Goal: Task Accomplishment & Management: Manage account settings

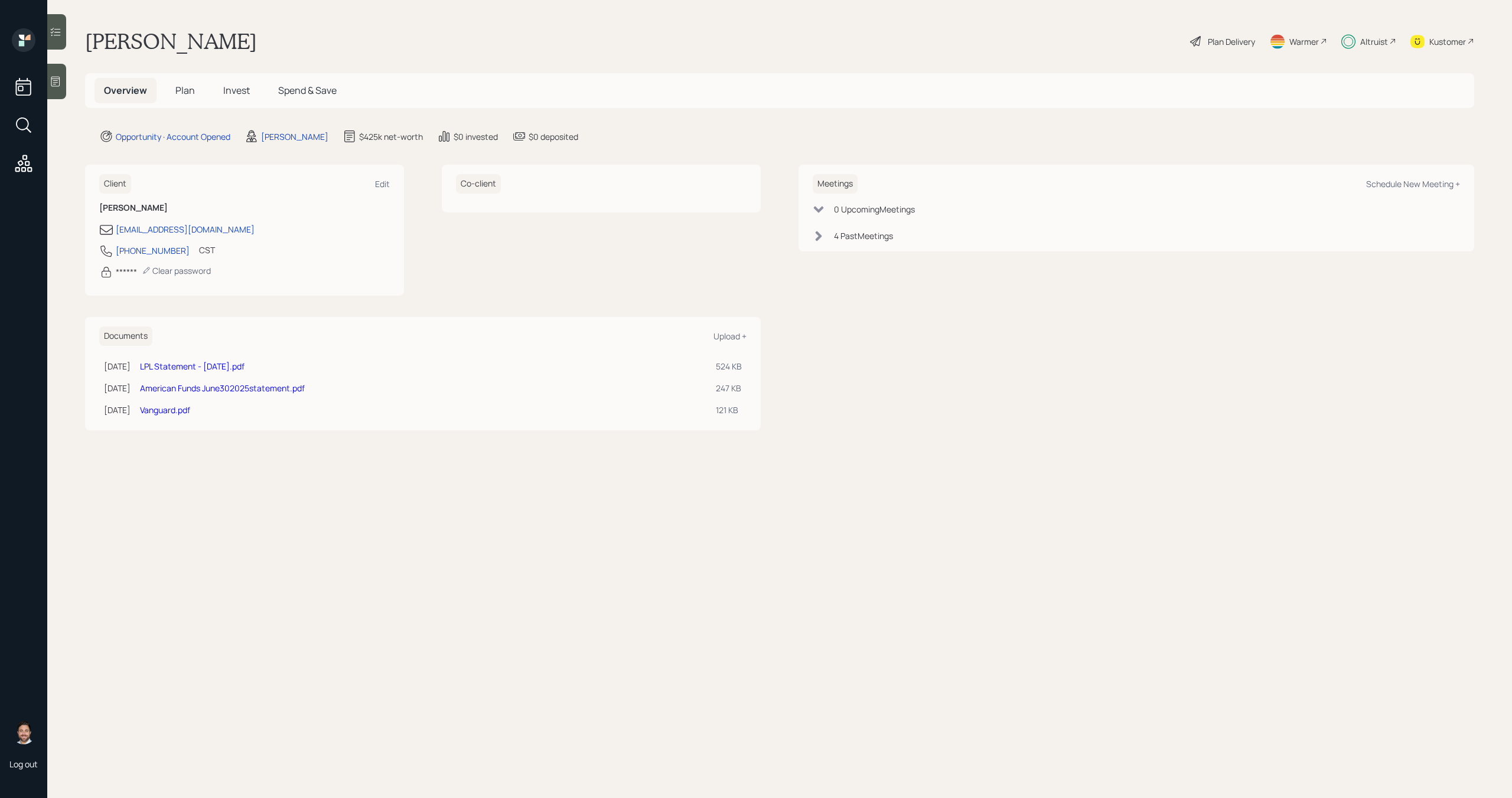
click at [234, 96] on span "Invest" at bounding box center [237, 90] width 27 height 13
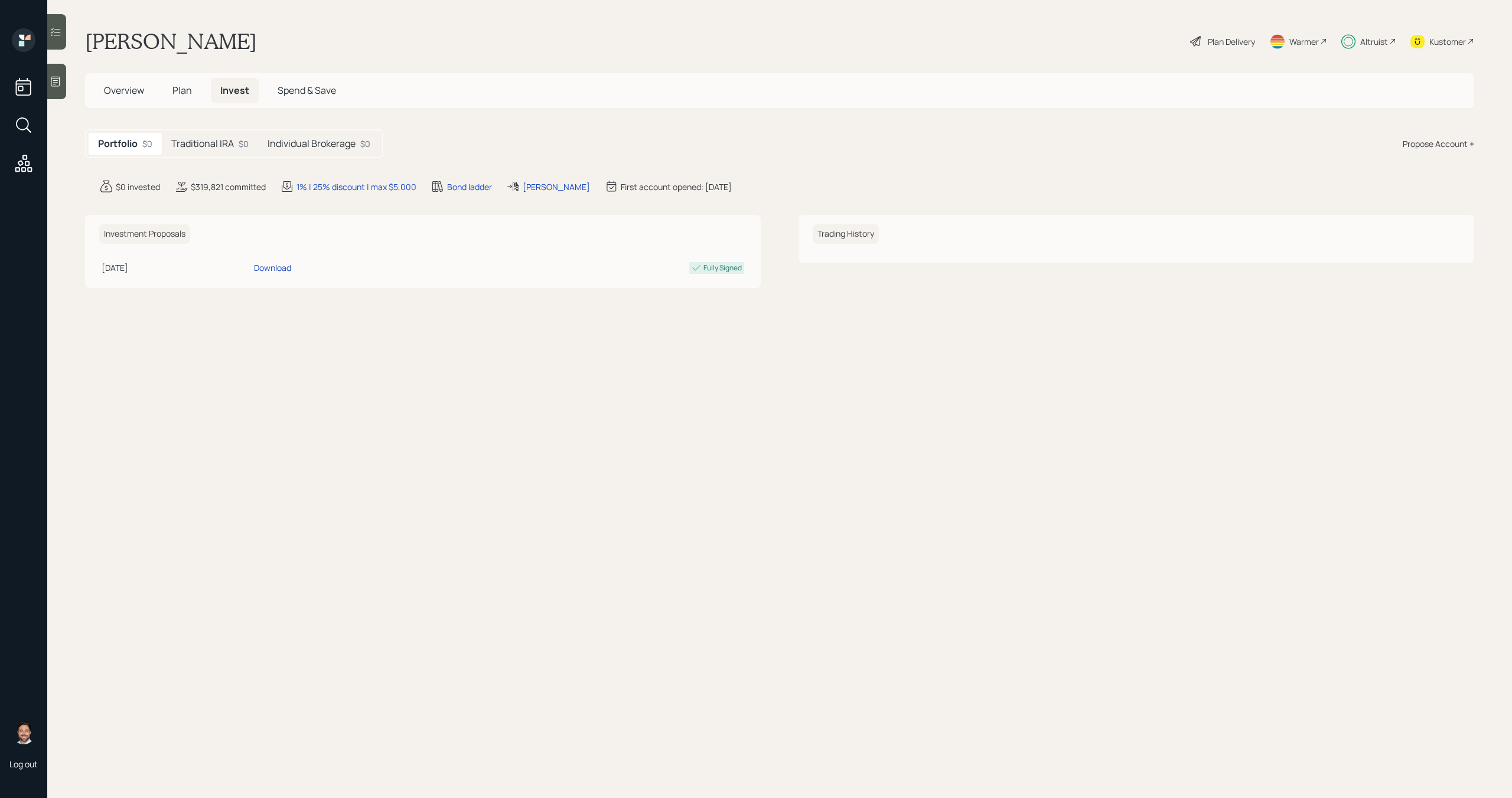
click at [227, 143] on h5 "Traditional IRA" at bounding box center [202, 143] width 63 height 11
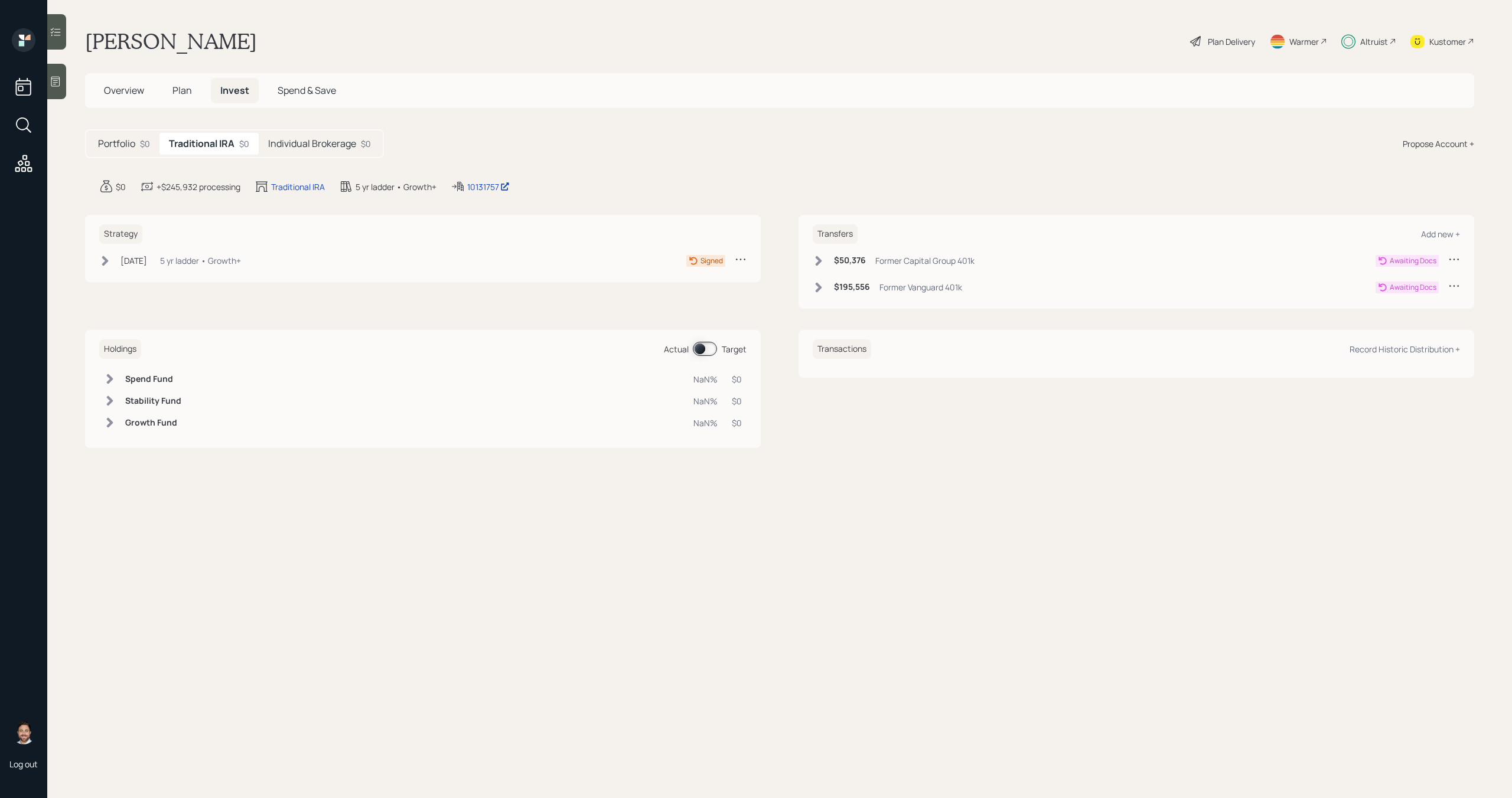
click at [298, 140] on h5 "Individual Brokerage" at bounding box center [312, 143] width 88 height 11
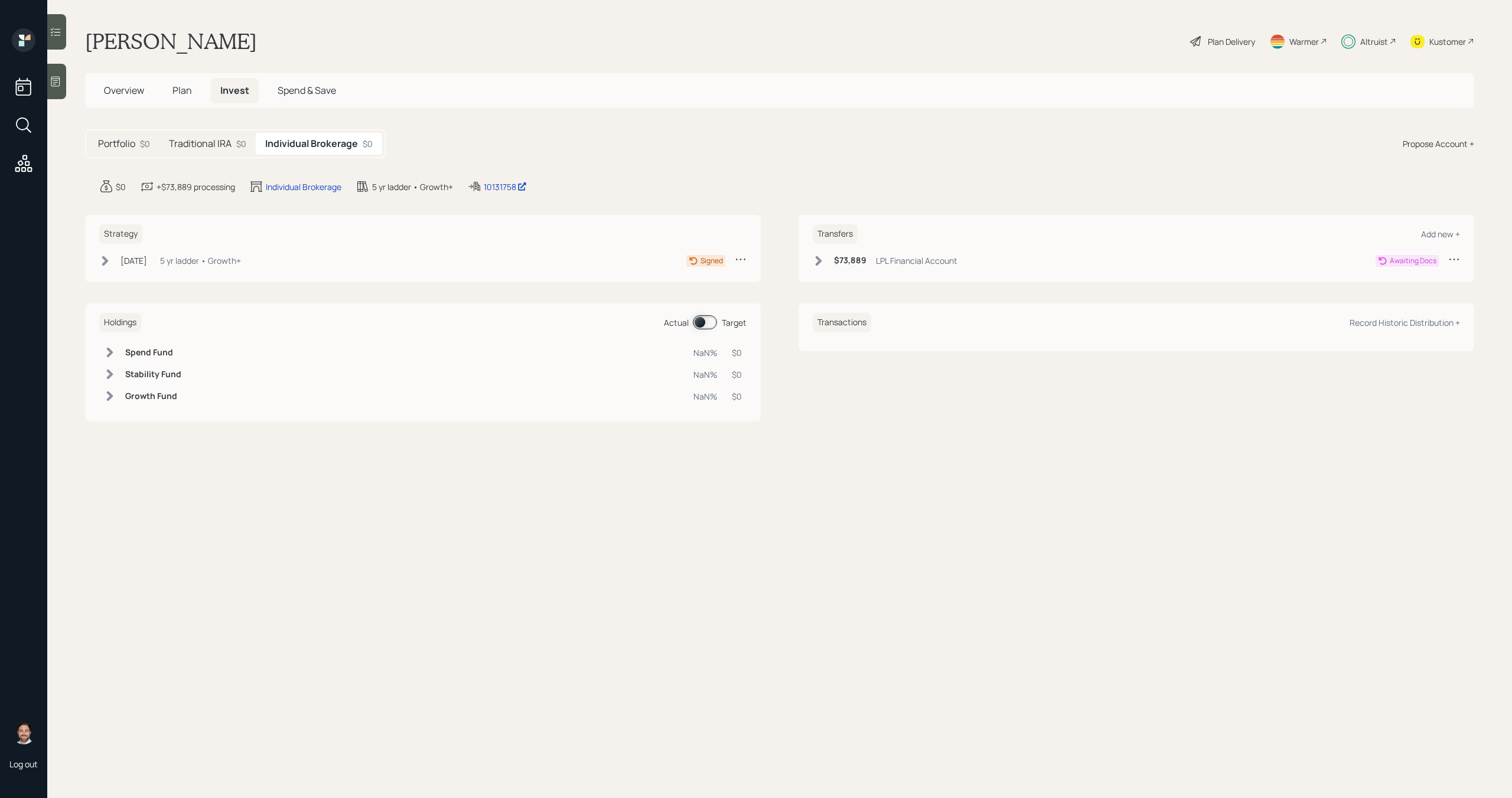
click at [1456, 40] on div "Kustomer" at bounding box center [1448, 42] width 37 height 13
click at [1451, 259] on icon at bounding box center [1454, 259] width 12 height 12
click at [1415, 292] on div "Cancel Transfer" at bounding box center [1418, 293] width 85 height 11
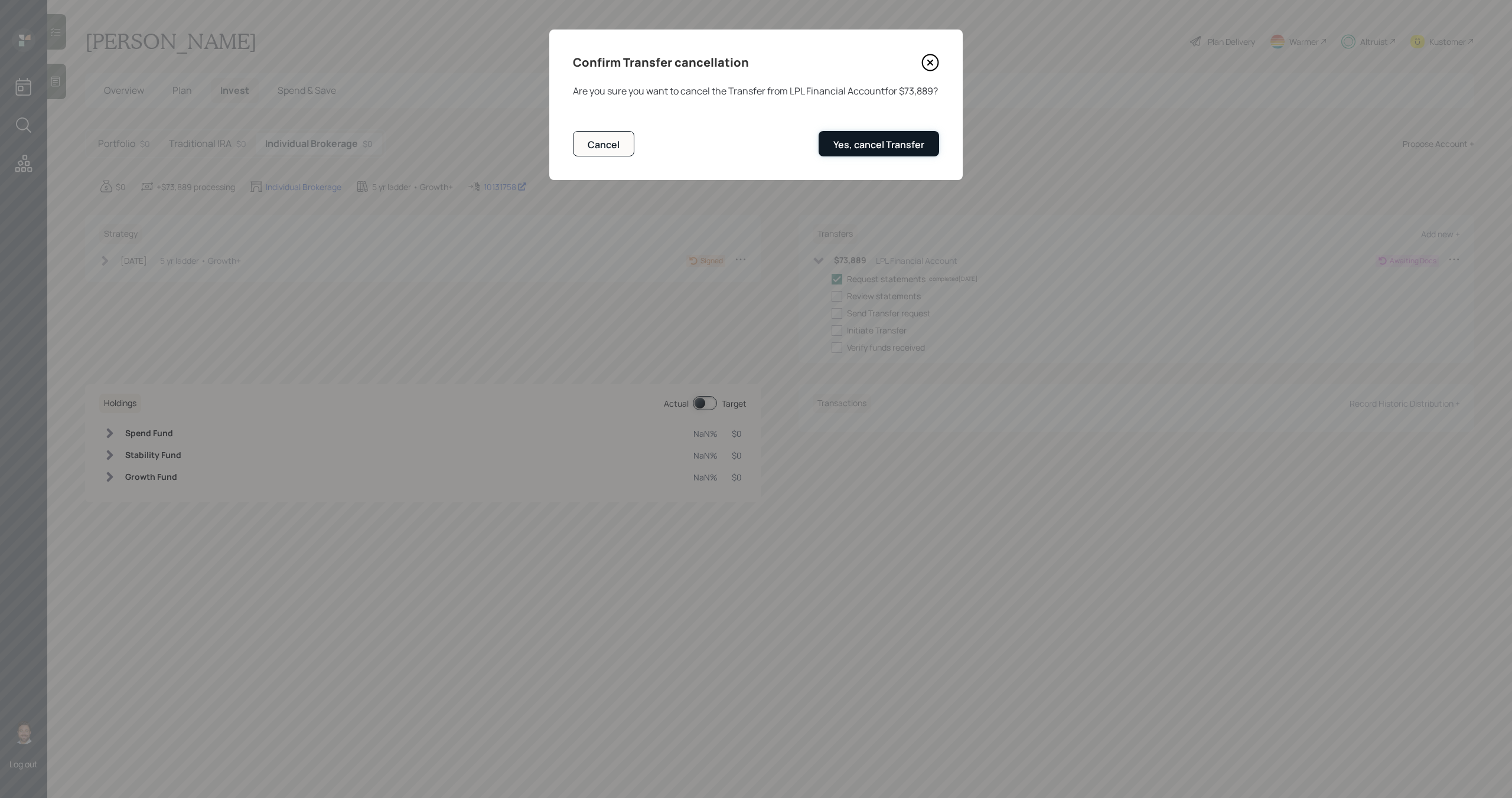
click at [931, 143] on button "Yes, cancel Transfer" at bounding box center [879, 143] width 121 height 25
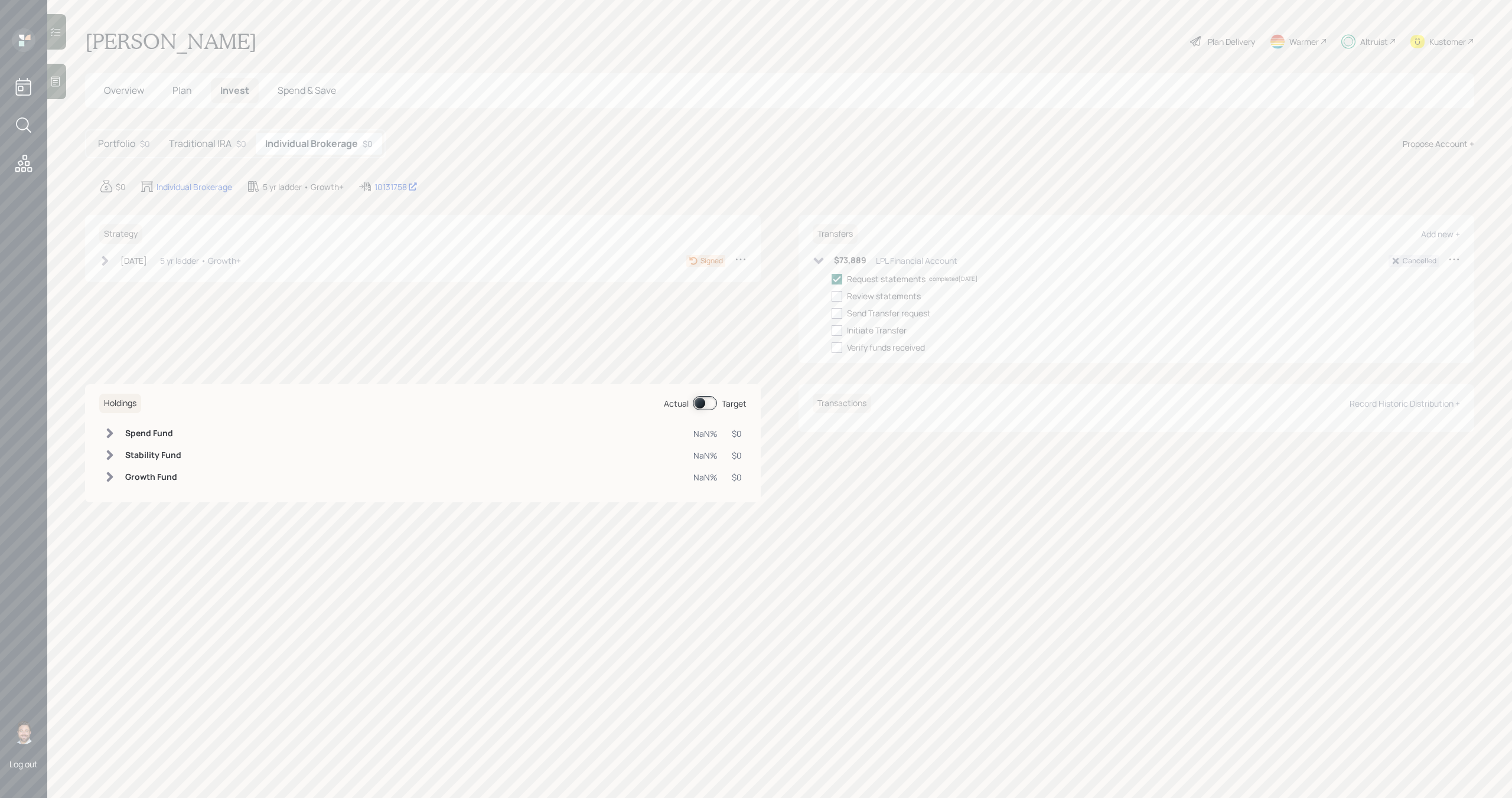
click at [216, 149] on h5 "Traditional IRA" at bounding box center [200, 143] width 63 height 11
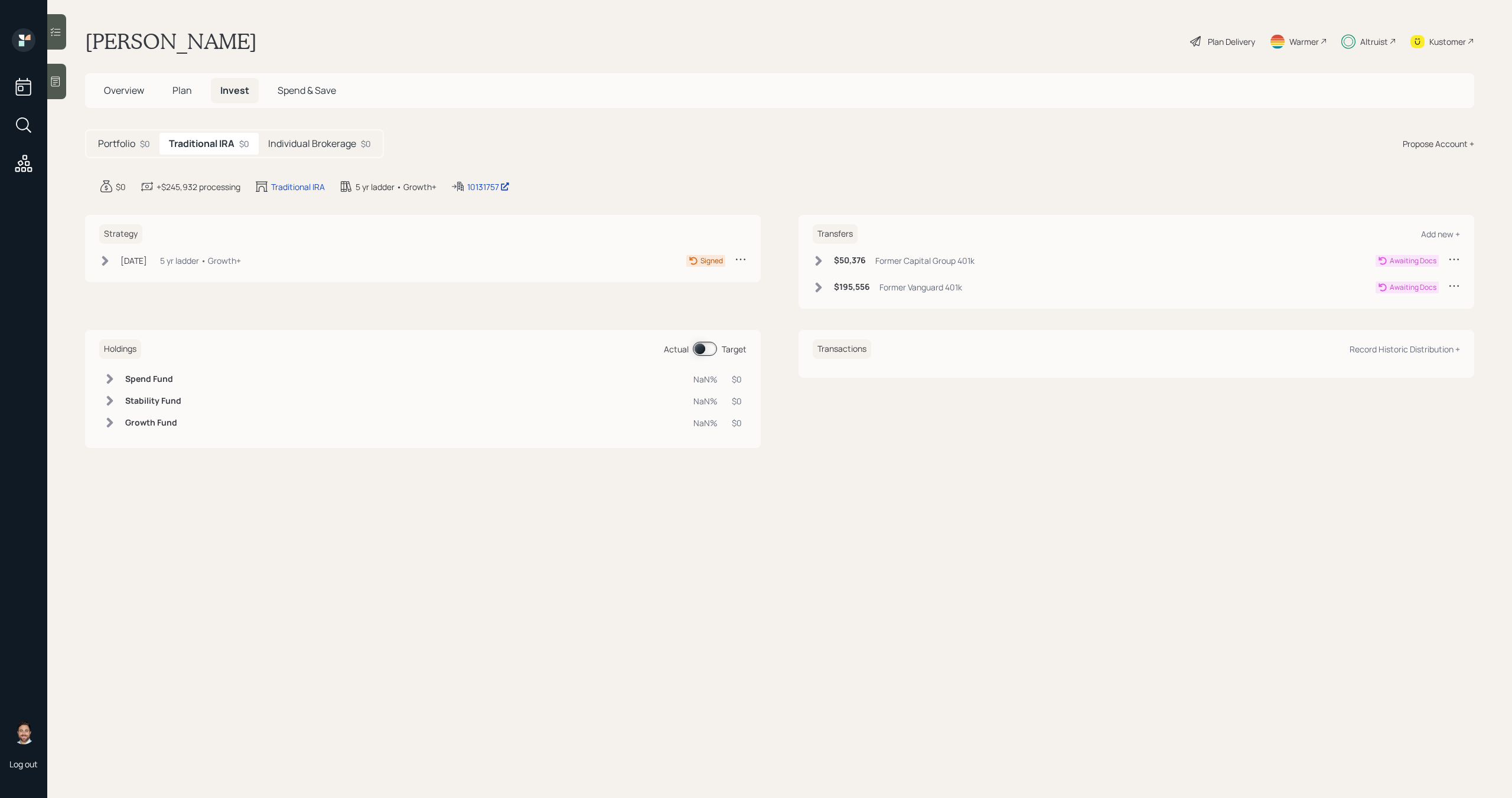
click at [1452, 259] on icon at bounding box center [1454, 259] width 12 height 12
click at [1400, 294] on div "Cancel Transfer" at bounding box center [1418, 293] width 85 height 11
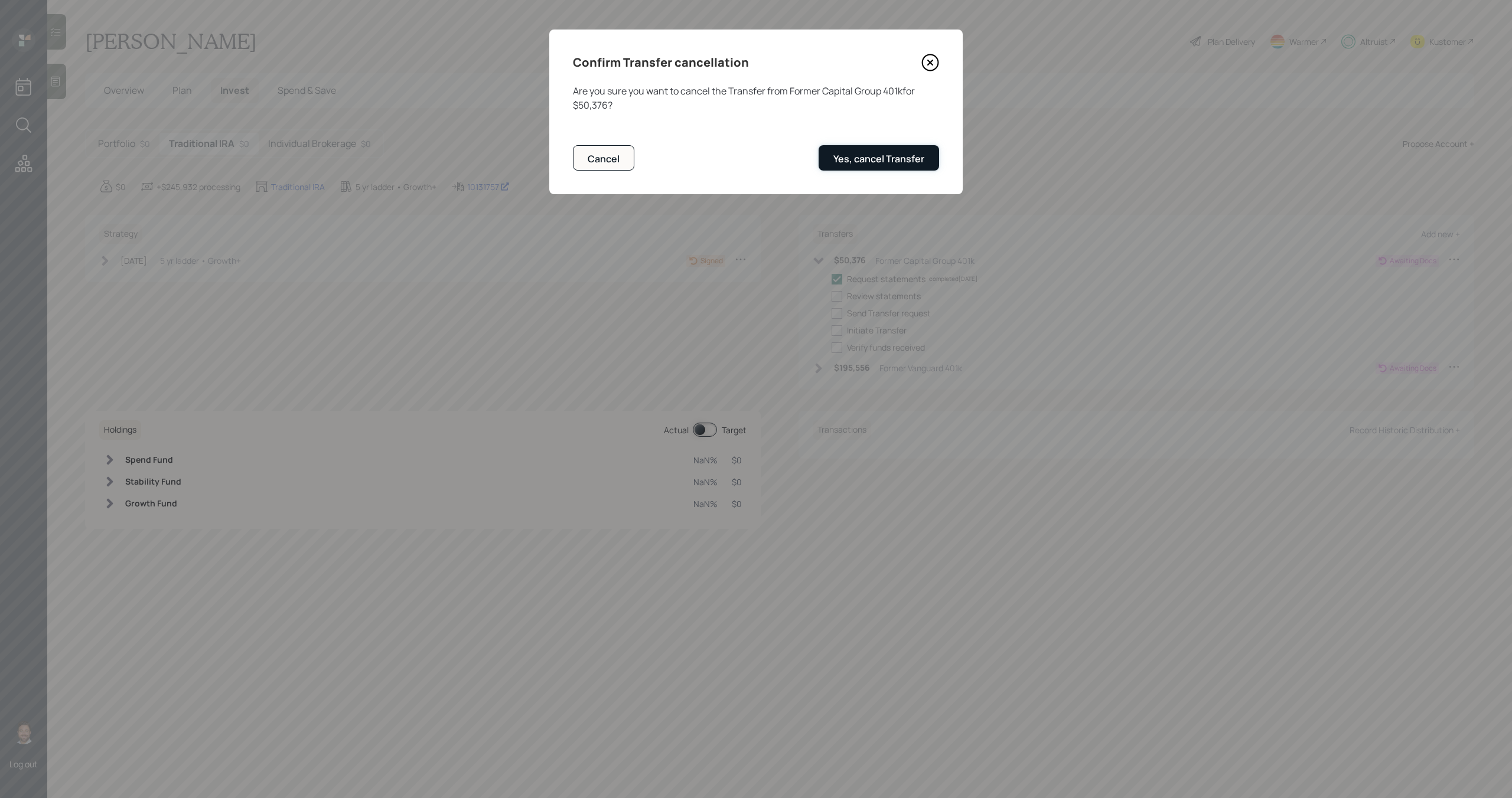
click at [894, 161] on div "Yes, cancel Transfer" at bounding box center [879, 158] width 91 height 13
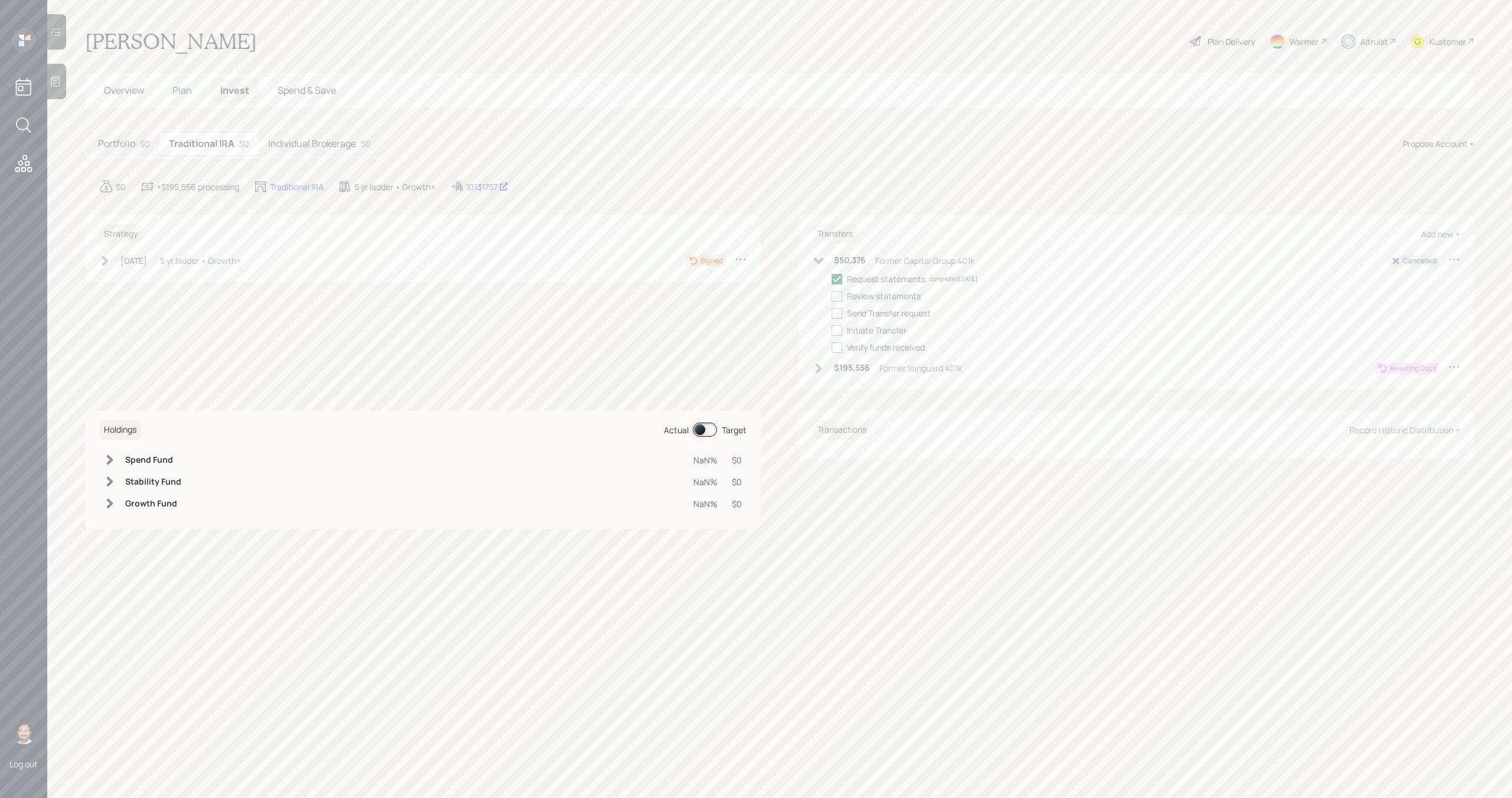
click at [1455, 369] on icon at bounding box center [1454, 366] width 12 height 12
click at [1412, 401] on div "Cancel Transfer" at bounding box center [1418, 401] width 85 height 11
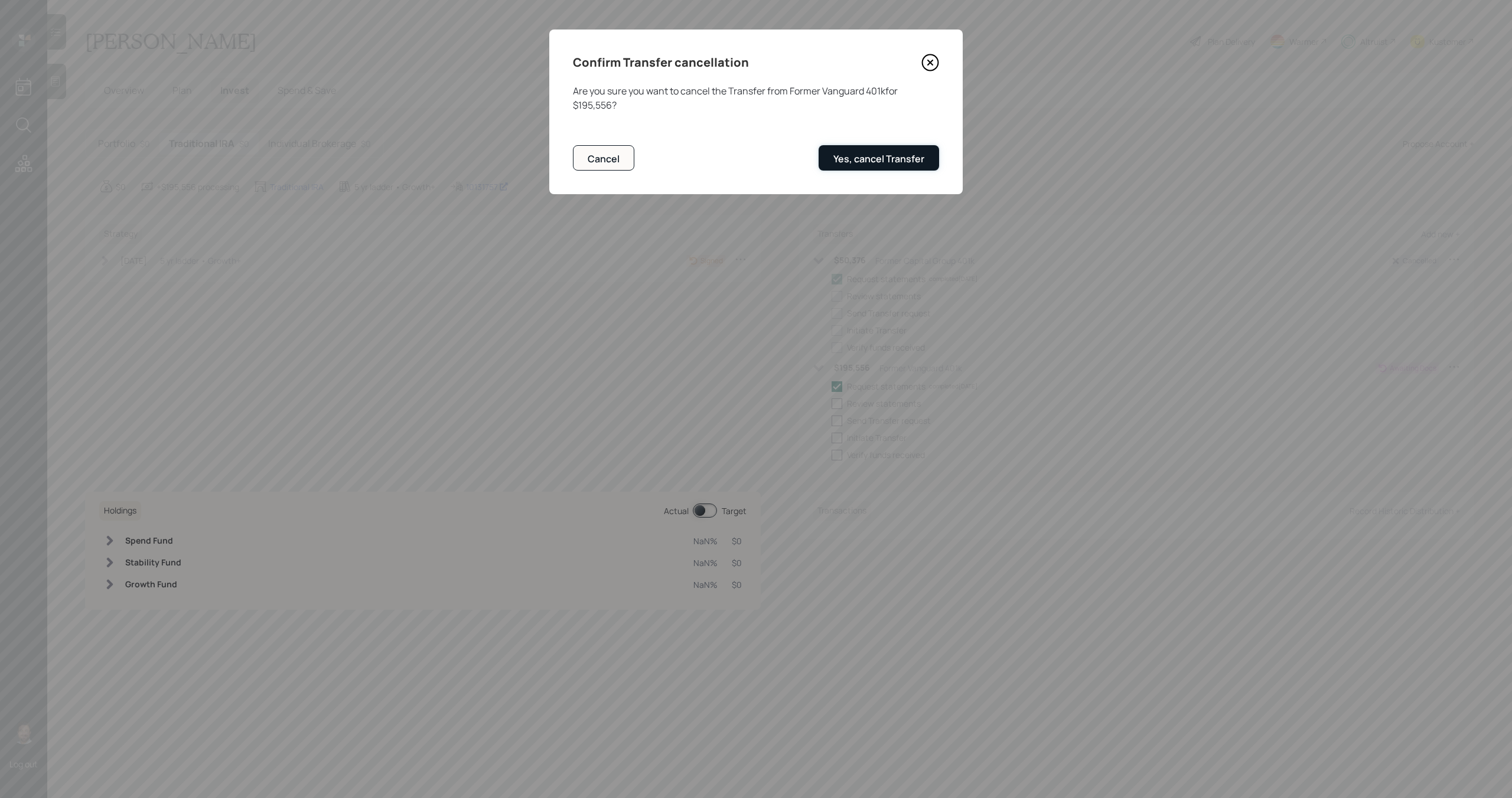
click at [893, 161] on div "Yes, cancel Transfer" at bounding box center [879, 158] width 91 height 13
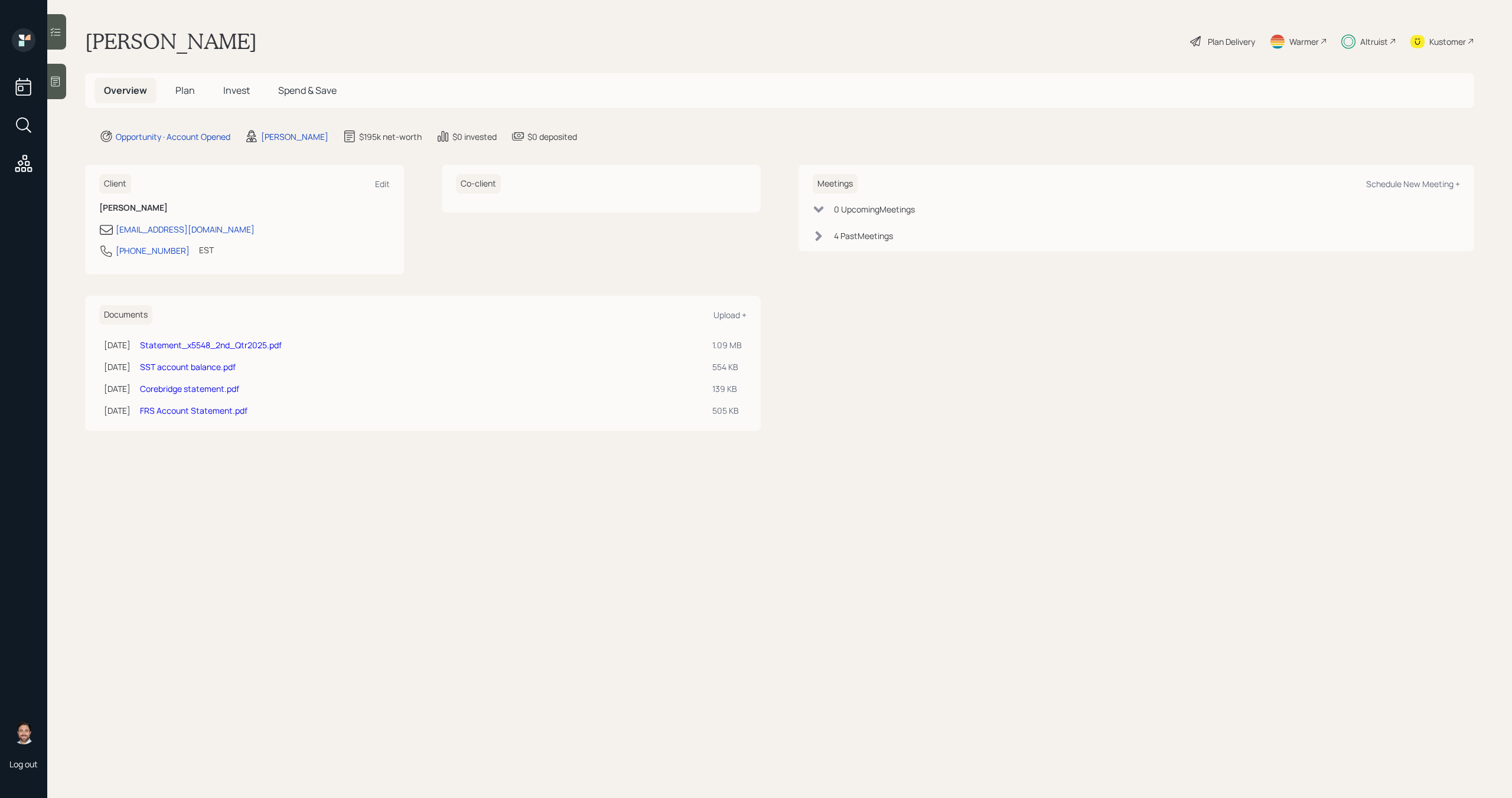
click at [184, 92] on span "Plan" at bounding box center [185, 90] width 20 height 13
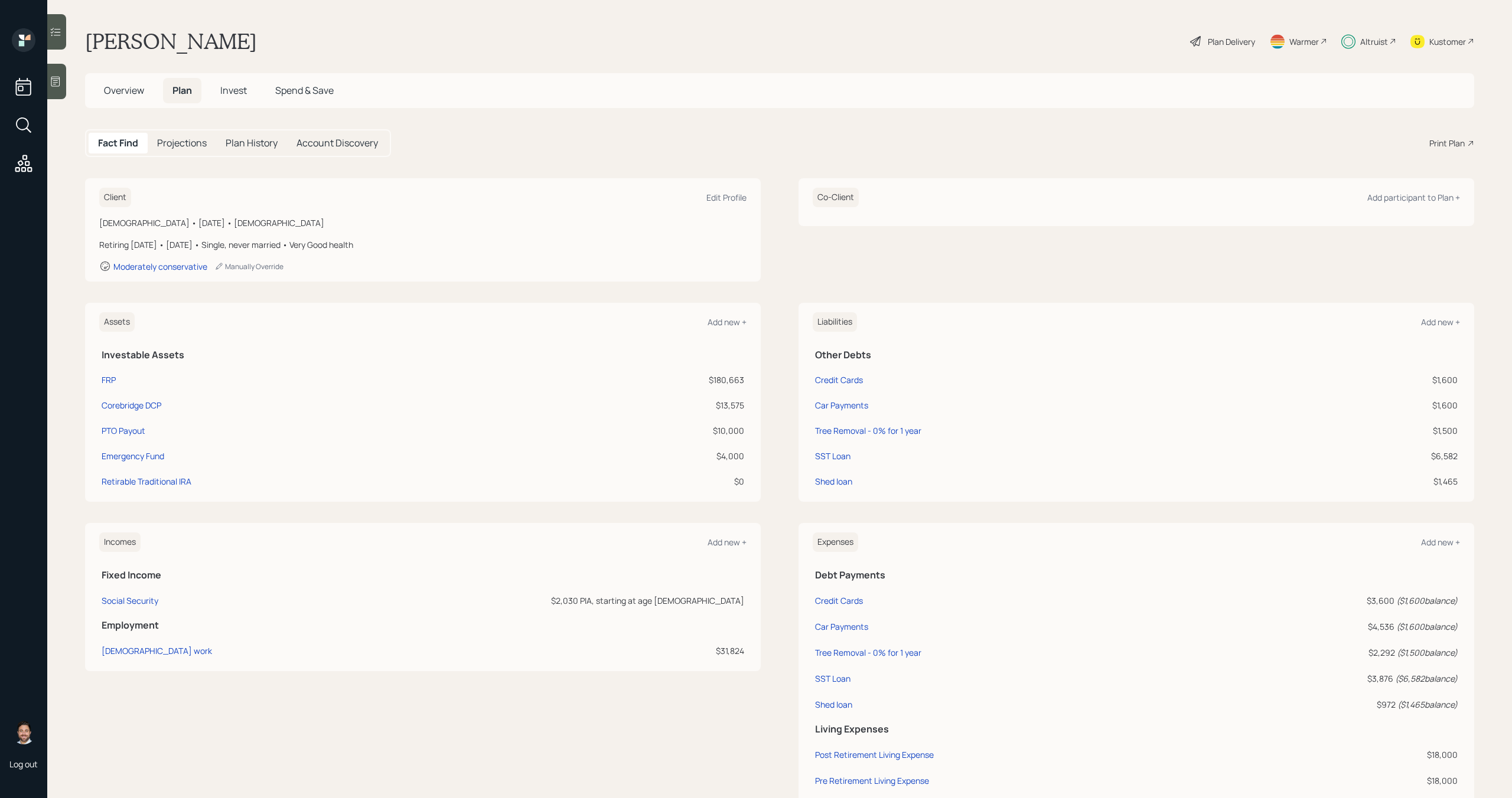
click at [234, 92] on span "Invest" at bounding box center [234, 90] width 27 height 13
